Goal: Information Seeking & Learning: Understand process/instructions

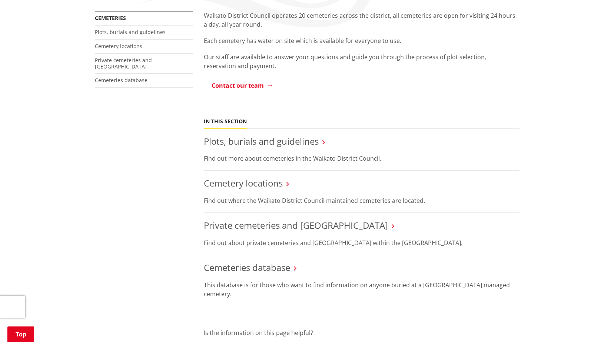
scroll to position [185, 0]
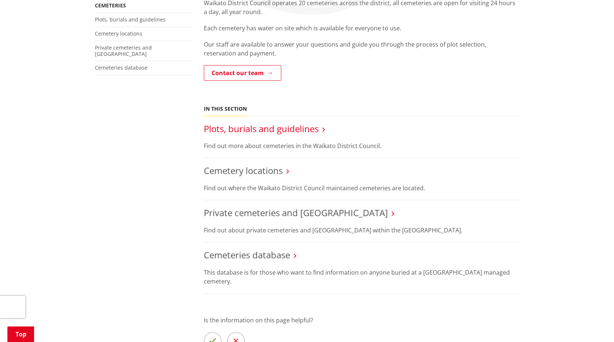
click at [289, 123] on link "Plots, burials and guidelines" at bounding box center [261, 129] width 115 height 12
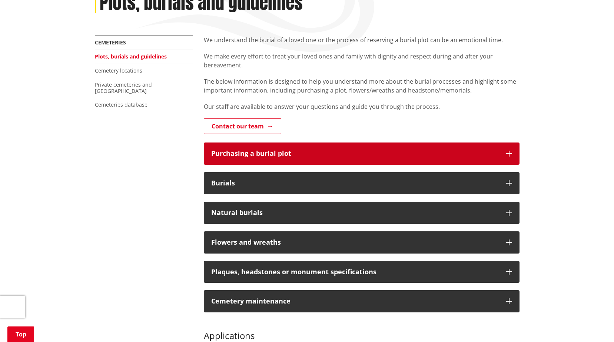
click at [310, 143] on button "Purchasing a burial plot" at bounding box center [362, 154] width 316 height 22
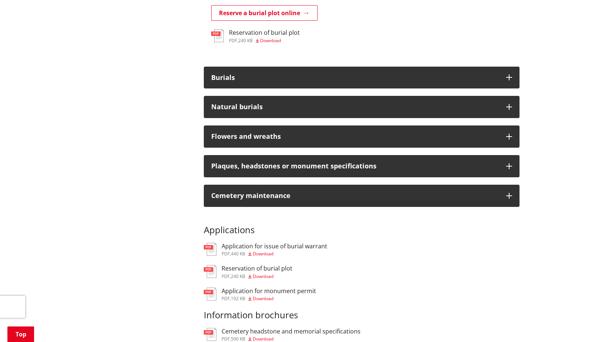
scroll to position [667, 0]
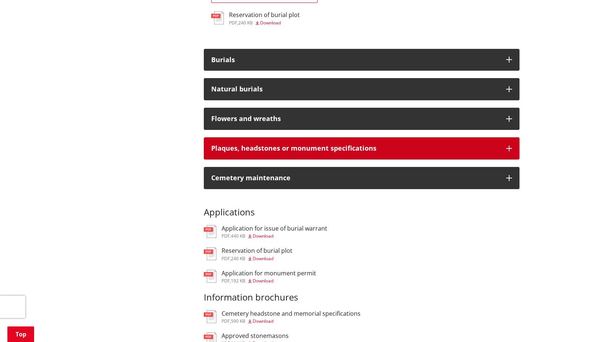
click at [358, 143] on button "Plaques, headstones or monument specifications" at bounding box center [362, 148] width 316 height 22
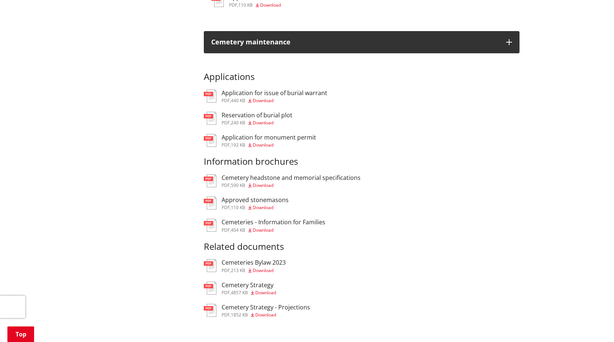
scroll to position [1038, 0]
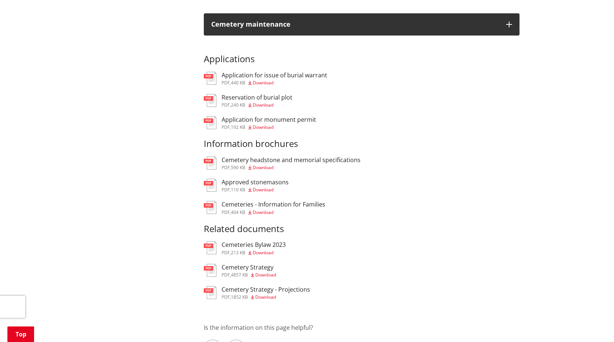
click at [224, 157] on div "Cemetery headstone and memorial specifications pdf , 590 KB Download" at bounding box center [291, 163] width 139 height 13
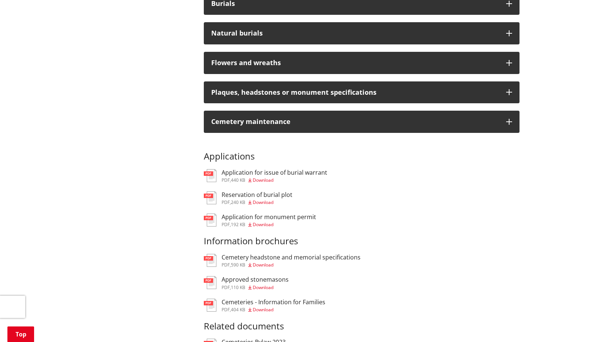
scroll to position [351, 0]
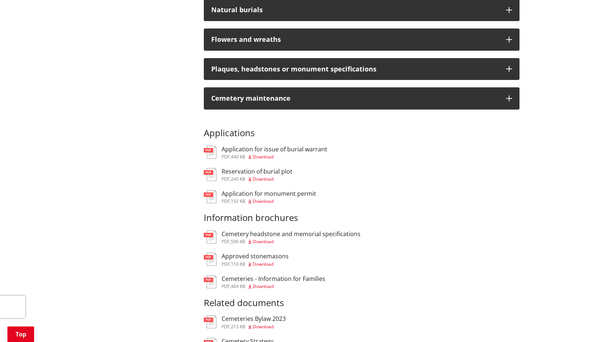
click at [215, 276] on img at bounding box center [210, 282] width 13 height 13
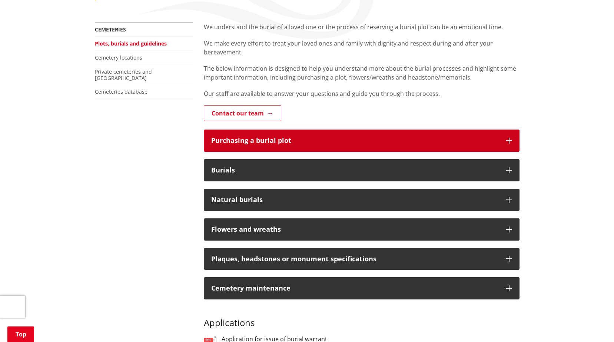
scroll to position [148, 0]
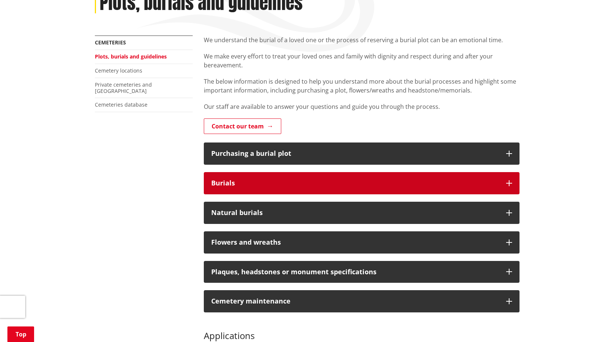
click at [326, 172] on button "Burials" at bounding box center [362, 183] width 316 height 22
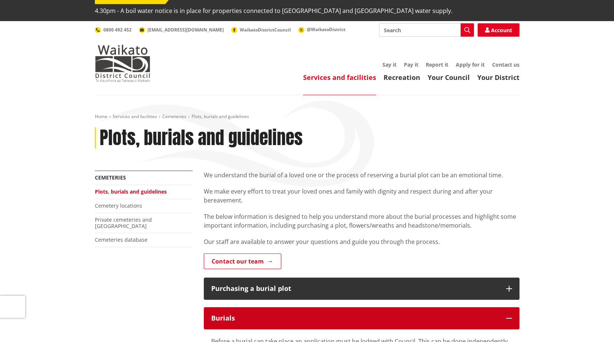
scroll to position [0, 0]
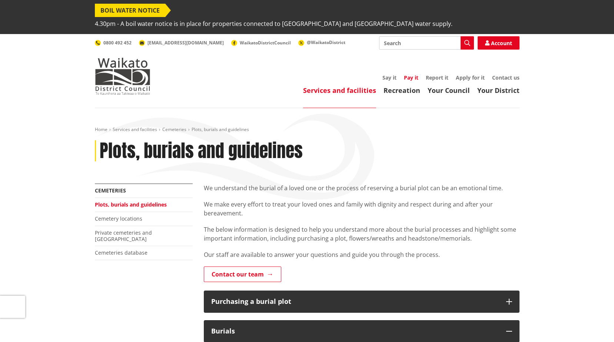
click at [414, 74] on link "Pay it" at bounding box center [411, 77] width 14 height 7
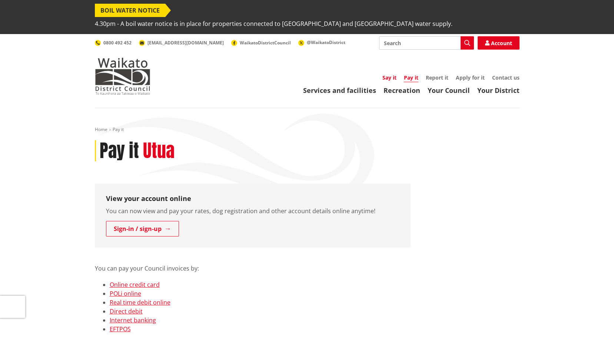
click at [393, 74] on link "Say it" at bounding box center [389, 77] width 14 height 7
click at [469, 74] on link "Apply for it" at bounding box center [470, 77] width 29 height 7
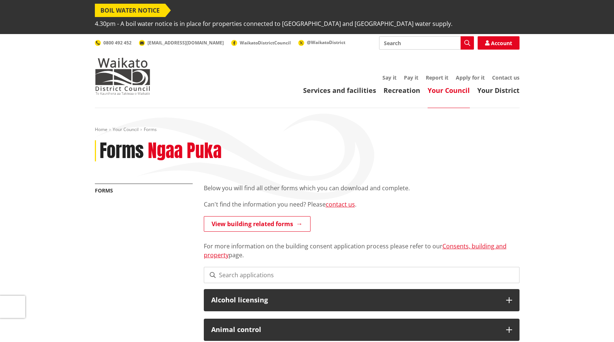
click at [409, 60] on div "Toggle search Toggle navigation Services and facilities Recreation Your Council…" at bounding box center [307, 65] width 436 height 59
click at [409, 74] on link "Pay it" at bounding box center [411, 77] width 14 height 7
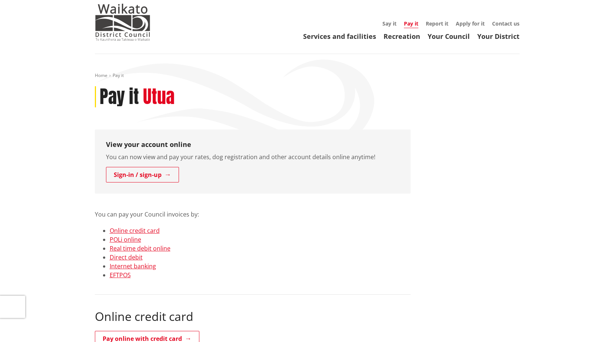
scroll to position [111, 0]
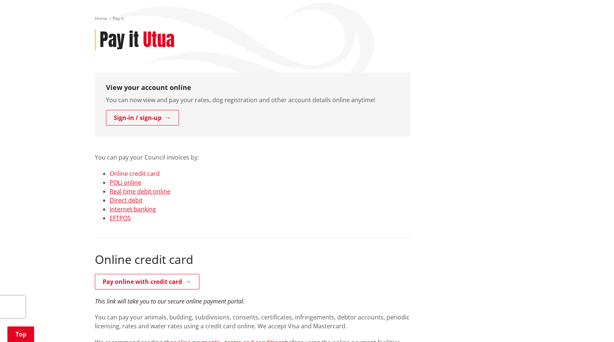
click at [136, 170] on link "Online credit card" at bounding box center [135, 174] width 50 height 8
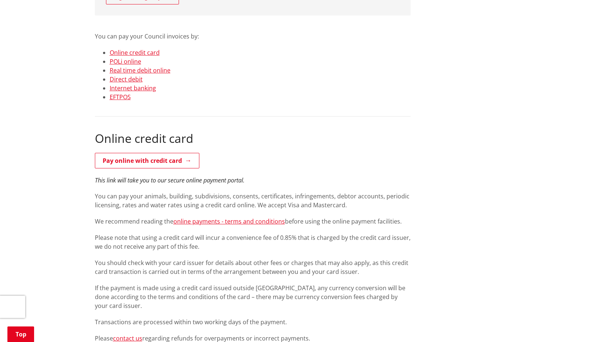
scroll to position [128, 0]
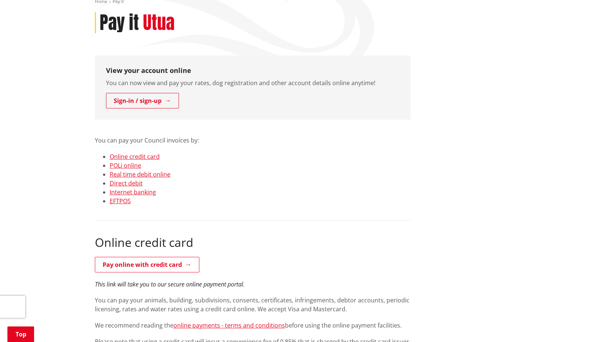
drag, startPoint x: 194, startPoint y: 183, endPoint x: 275, endPoint y: 115, distance: 106.2
click at [275, 127] on p "You can pay your Council invoices by:" at bounding box center [253, 136] width 316 height 18
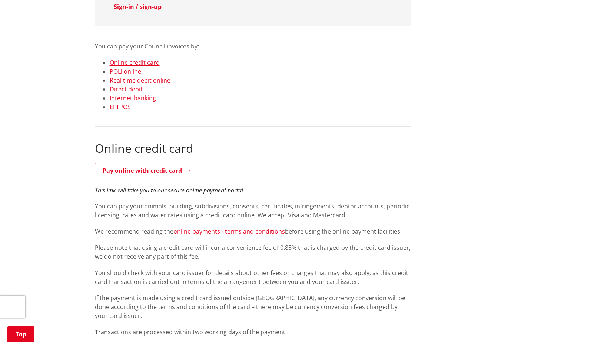
scroll to position [0, 0]
